Goal: Navigation & Orientation: Find specific page/section

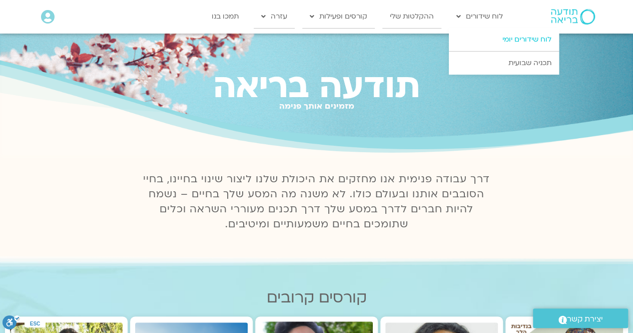
click at [402, 36] on link "לוח שידורים יומי" at bounding box center [504, 39] width 110 height 23
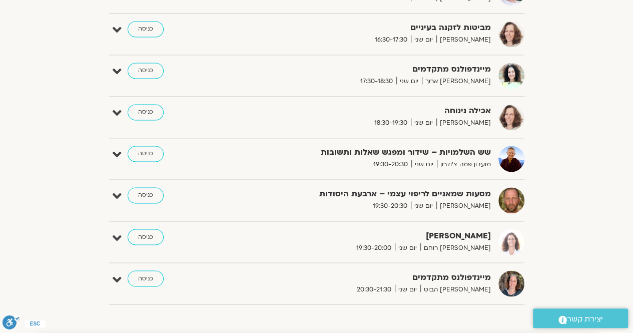
scroll to position [703, 0]
